Goal: Information Seeking & Learning: Learn about a topic

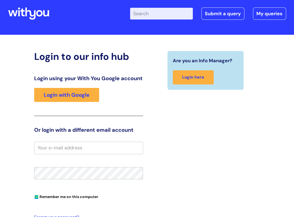
scroll to position [8, 0]
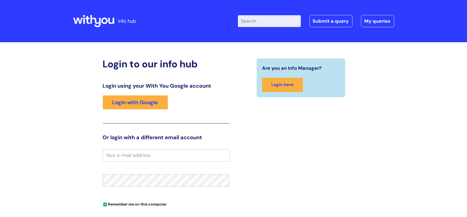
click at [251, 21] on input "Enter your search term here..." at bounding box center [269, 21] width 63 height 12
click at [293, 22] on input "learning" at bounding box center [269, 21] width 63 height 12
click at [294, 22] on input "learning" at bounding box center [269, 21] width 63 height 12
type input "learning"
click at [340, 22] on link "Submit a query" at bounding box center [330, 21] width 43 height 12
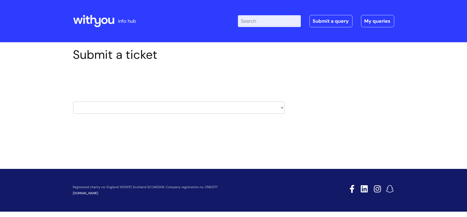
click at [281, 109] on select "HR / People IT and Support Clinical Drug Alerts Finance Accounts Data Support T…" at bounding box center [178, 108] width 211 height 12
select select "learning_and_development"
click at [73, 102] on select "HR / People IT and Support Clinical Drug Alerts Finance Accounts Data Support T…" at bounding box center [178, 108] width 211 height 12
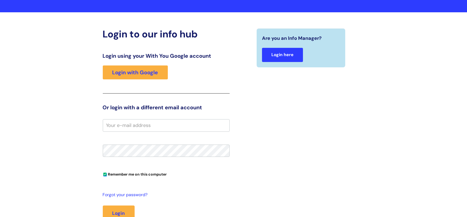
scroll to position [30, 0]
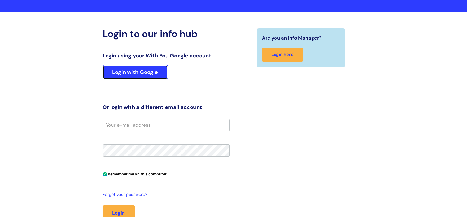
click at [134, 74] on link "Login with Google" at bounding box center [135, 72] width 65 height 14
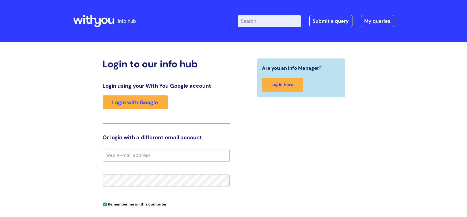
click at [120, 159] on input "email" at bounding box center [166, 155] width 127 height 12
type input "[PERSON_NAME][EMAIL_ADDRESS][PERSON_NAME][DOMAIN_NAME]"
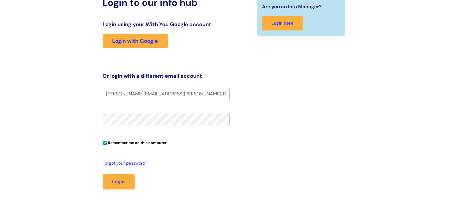
scroll to position [62, 0]
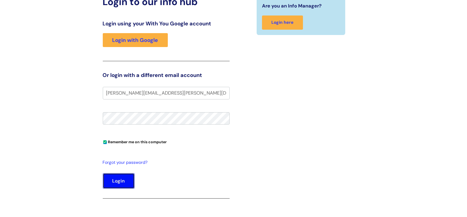
click at [120, 184] on button "Login" at bounding box center [119, 181] width 32 height 16
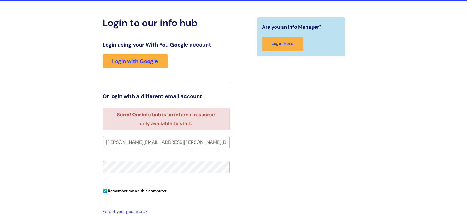
scroll to position [41, 0]
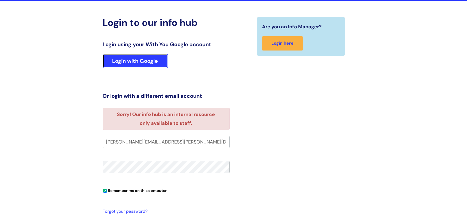
click at [141, 63] on link "Login with Google" at bounding box center [135, 61] width 65 height 14
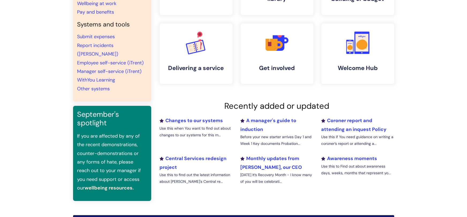
scroll to position [103, 0]
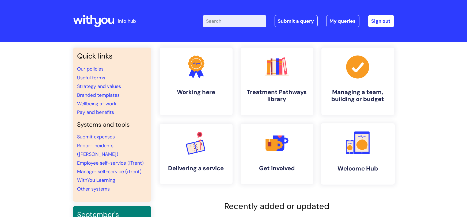
click at [366, 168] on h4 "Welcome Hub" at bounding box center [357, 168] width 65 height 7
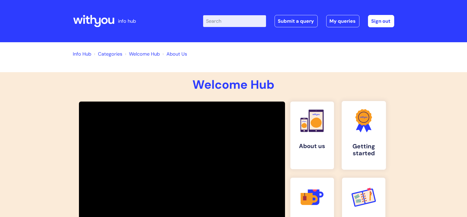
click at [374, 144] on h4 "Getting started" at bounding box center [363, 150] width 35 height 14
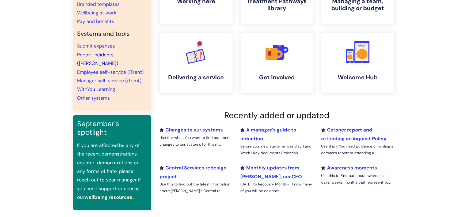
scroll to position [92, 0]
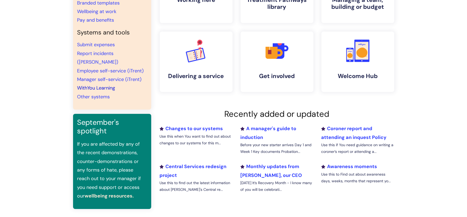
click at [103, 85] on link "WithYou Learning" at bounding box center [96, 88] width 38 height 6
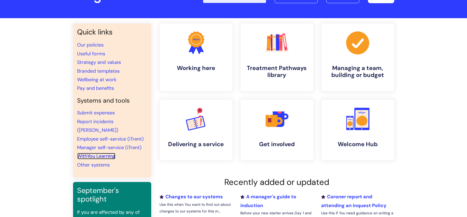
scroll to position [24, 0]
